Goal: Navigation & Orientation: Find specific page/section

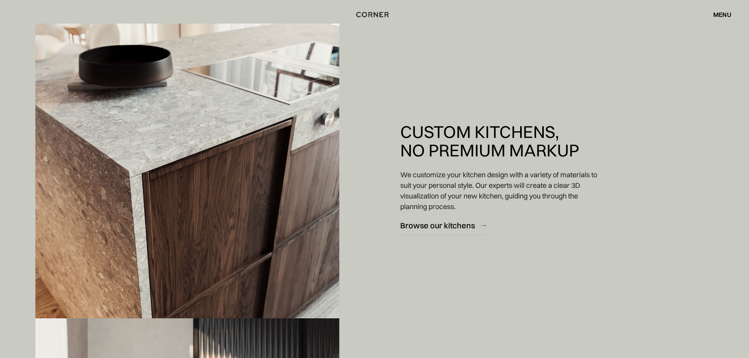
scroll to position [1061, 0]
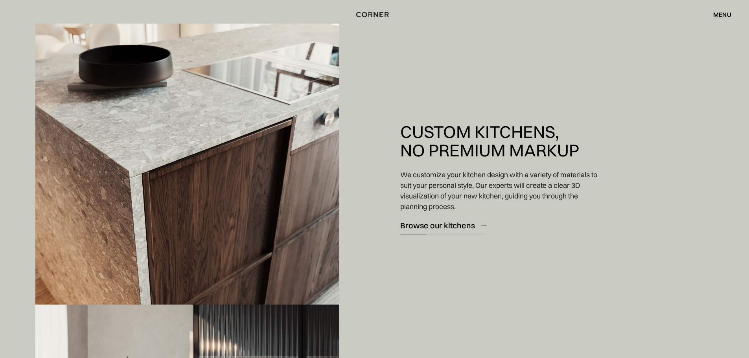
click at [447, 232] on link "Browse our kitchens" at bounding box center [442, 225] width 85 height 19
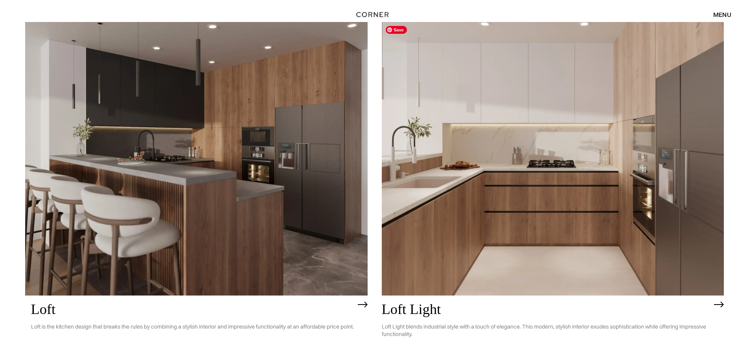
scroll to position [2549, 0]
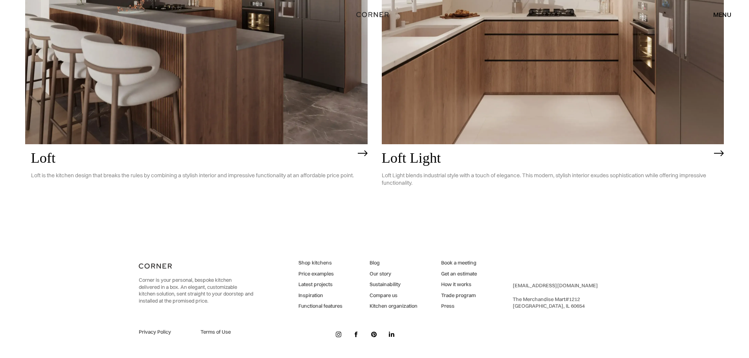
click at [521, 66] on img at bounding box center [553, 8] width 342 height 274
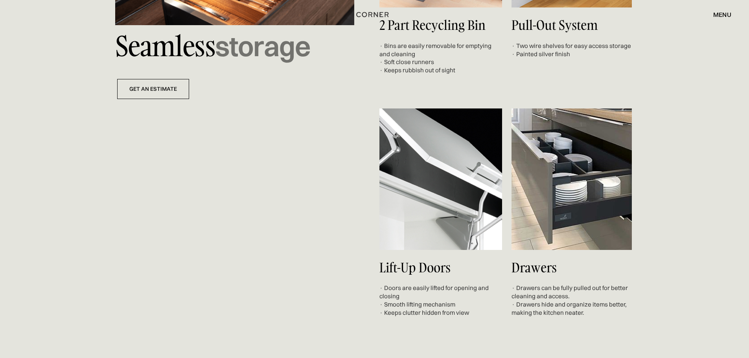
scroll to position [3695, 0]
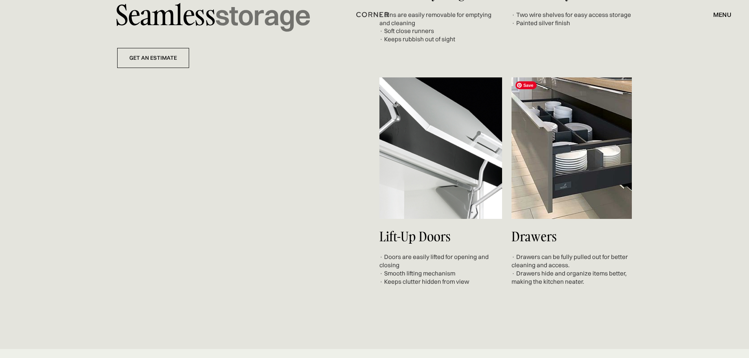
click at [590, 154] on img at bounding box center [571, 148] width 120 height 142
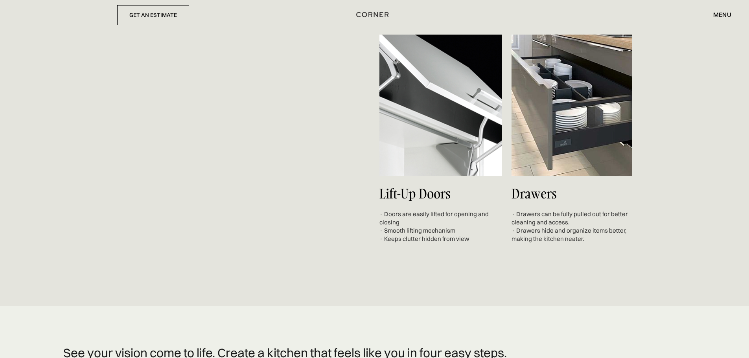
scroll to position [3655, 0]
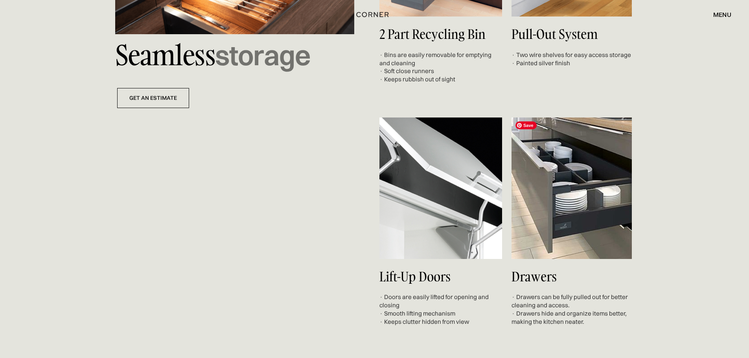
click at [568, 195] on img at bounding box center [571, 189] width 120 height 142
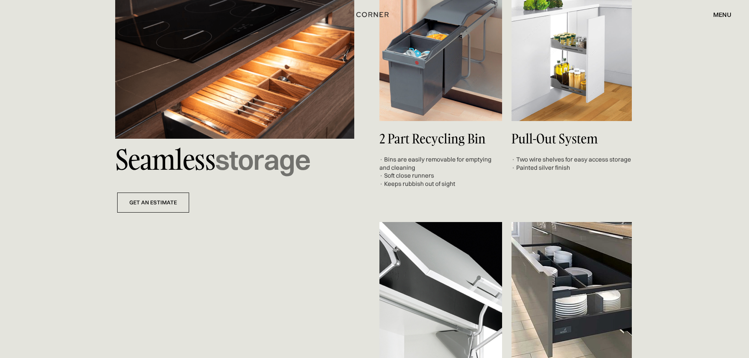
scroll to position [3537, 0]
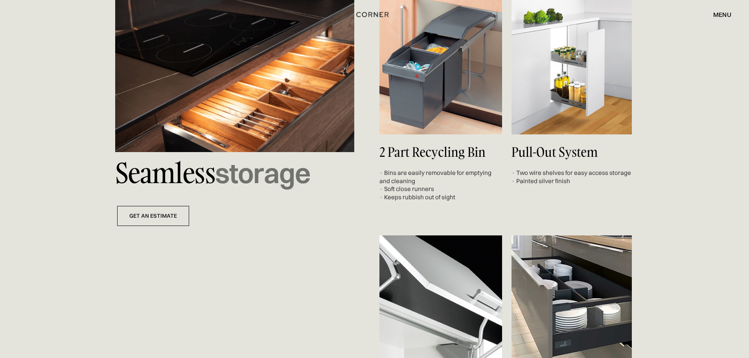
click at [717, 13] on div "menu" at bounding box center [722, 14] width 18 height 6
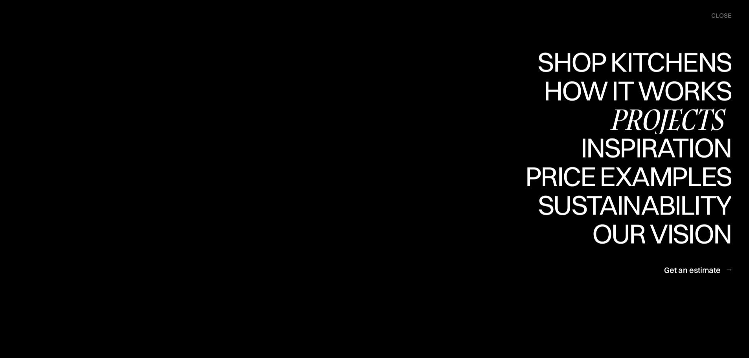
click at [633, 119] on div "Projects" at bounding box center [667, 119] width 127 height 28
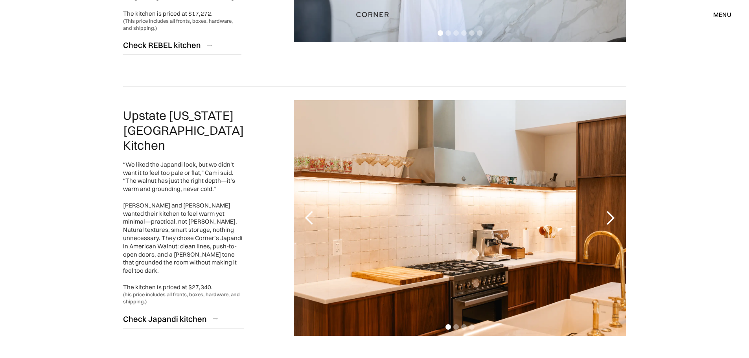
scroll to position [1965, 0]
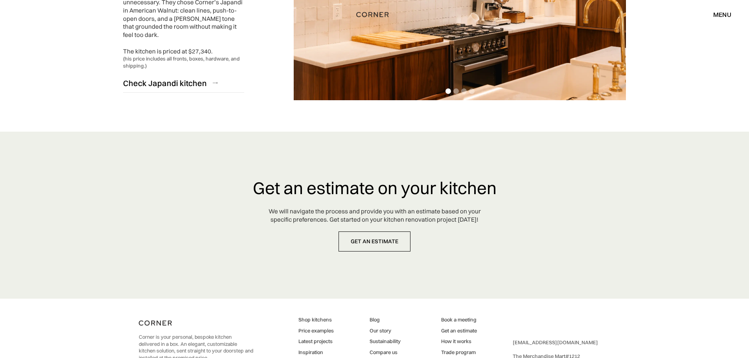
click at [336, 358] on link "Functional features" at bounding box center [320, 363] width 44 height 7
